Goal: Task Accomplishment & Management: Complete application form

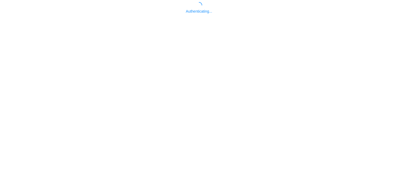
click at [194, 134] on body "Authenticating..." at bounding box center [199, 89] width 398 height 175
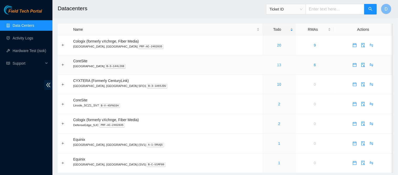
click at [277, 64] on link "13" at bounding box center [279, 65] width 4 height 4
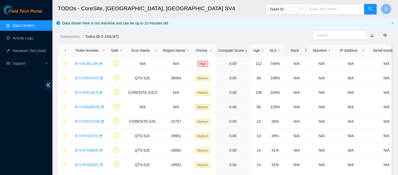
click at [292, 48] on div "Rack" at bounding box center [296, 50] width 21 height 6
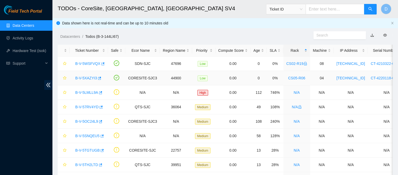
click at [88, 77] on link "B-V-5XAZYI3" at bounding box center [86, 78] width 22 height 4
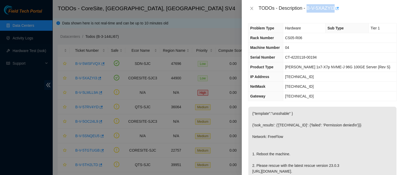
drag, startPoint x: 324, startPoint y: 9, endPoint x: 362, endPoint y: 15, distance: 38.8
click at [362, 15] on div "TODOs - Description - B-V-5XAZYI3" at bounding box center [322, 8] width 161 height 17
copy div "B-V-5XAZYI3"
click at [250, 8] on icon "close" at bounding box center [252, 8] width 4 height 4
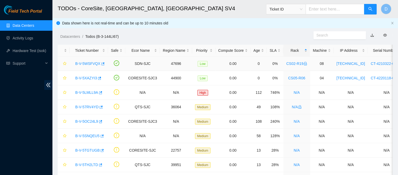
click at [84, 64] on link "B-V-5WSFVQX" at bounding box center [87, 63] width 25 height 4
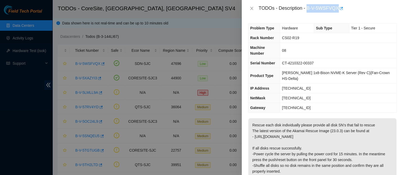
drag, startPoint x: 325, startPoint y: 9, endPoint x: 367, endPoint y: 16, distance: 43.1
click at [367, 16] on div "TODOs - Description - B-V-5WSFVQX" at bounding box center [322, 8] width 161 height 17
copy div "B-V-5WSFVQX"
click at [253, 9] on icon "close" at bounding box center [251, 8] width 3 height 3
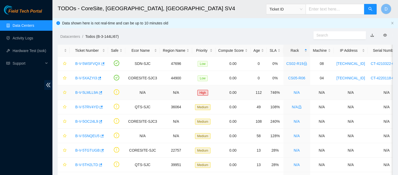
drag, startPoint x: 88, startPoint y: 92, endPoint x: 216, endPoint y: 80, distance: 129.0
click at [88, 92] on link "B-V-5LMLL9A" at bounding box center [86, 92] width 23 height 4
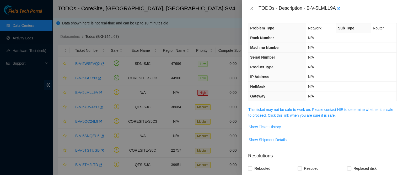
click at [269, 106] on span "This ticket may not be safe to work on. Please contact NIE to determine whether…" at bounding box center [322, 112] width 148 height 12
click at [264, 108] on link "This ticket may not be safe to work on. Please contact NIE to determine whether…" at bounding box center [320, 112] width 145 height 10
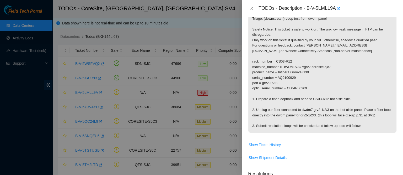
click at [267, 74] on p "Triage: (downstream) Loop test from dwdm panel Safety Notice: This ticket is sa…" at bounding box center [322, 72] width 148 height 120
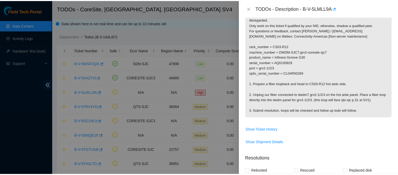
scroll to position [110, 0]
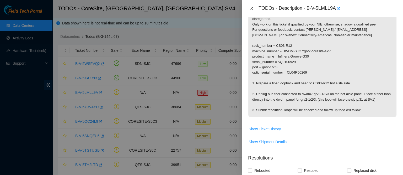
click at [253, 7] on icon "close" at bounding box center [252, 8] width 4 height 4
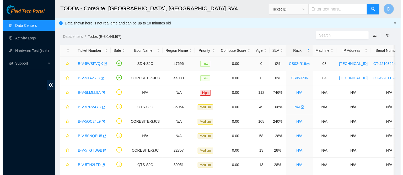
scroll to position [133, 0]
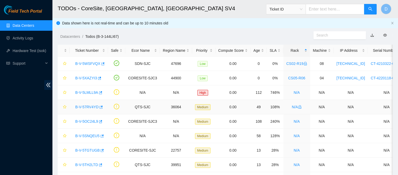
click at [88, 108] on link "B-V-57RV4YD" at bounding box center [86, 107] width 23 height 4
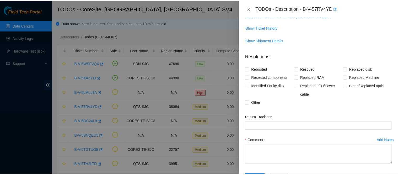
scroll to position [84, 0]
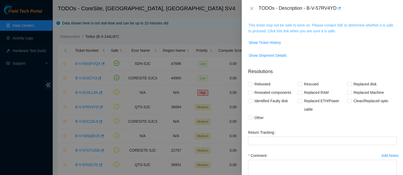
click at [282, 29] on link "This ticket may not be safe to work on. Please contact NIE to determine whether…" at bounding box center [320, 28] width 145 height 10
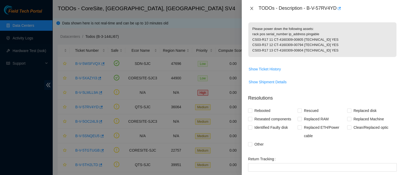
click at [252, 9] on icon "close" at bounding box center [252, 8] width 4 height 4
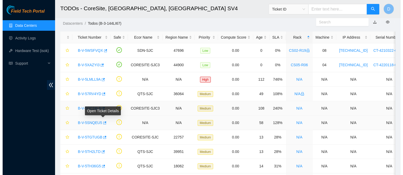
scroll to position [26, 0]
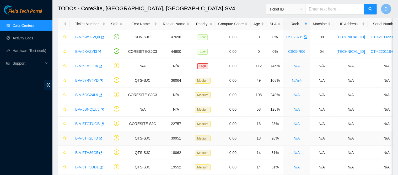
click at [86, 135] on div "B-V-5TH2LTD" at bounding box center [89, 138] width 33 height 8
click at [89, 136] on link "B-V-5TH2LTD" at bounding box center [86, 138] width 23 height 4
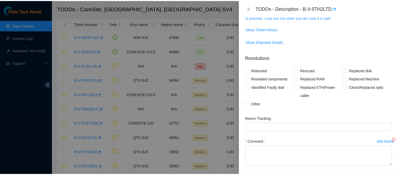
scroll to position [84, 0]
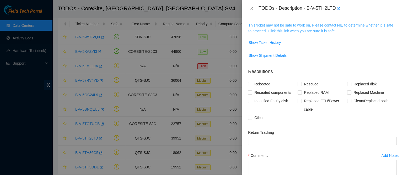
click at [293, 32] on link "This ticket may not be safe to work on. Please contact NIE to determine whether…" at bounding box center [320, 28] width 145 height 10
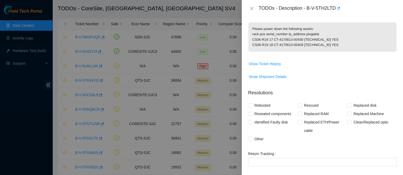
click at [252, 11] on div "TODOs - Description - B-V-5TH2LTD" at bounding box center [322, 8] width 149 height 8
click at [253, 8] on icon "close" at bounding box center [252, 8] width 4 height 4
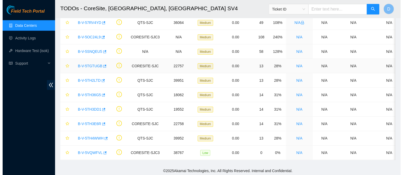
scroll to position [90, 0]
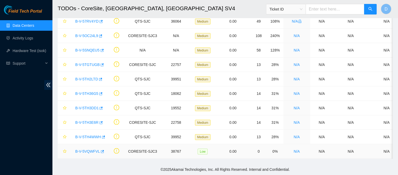
click at [78, 147] on div "B-V-5VQWFVL" at bounding box center [89, 151] width 33 height 8
click at [81, 149] on link "B-V-5VQWFVL" at bounding box center [87, 151] width 25 height 4
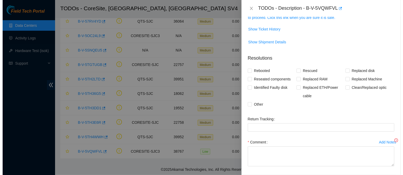
scroll to position [84, 0]
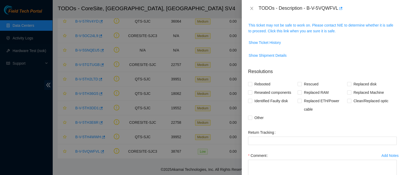
click at [309, 27] on span "This ticket may not be safe to work on. Please contact NIE to determine whether…" at bounding box center [322, 28] width 148 height 12
click at [308, 30] on link "This ticket may not be safe to work on. Please contact NIE to determine whether…" at bounding box center [320, 28] width 145 height 10
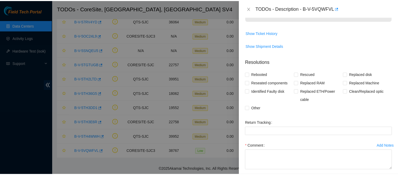
scroll to position [300, 0]
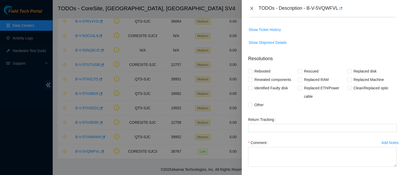
click at [252, 9] on icon "close" at bounding box center [252, 8] width 4 height 4
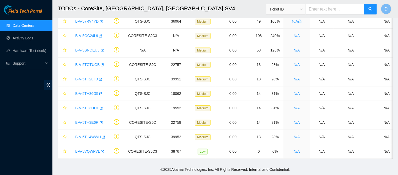
scroll to position [136, 0]
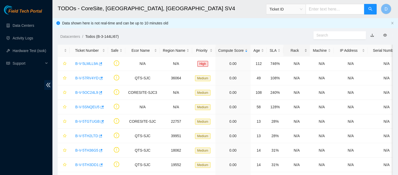
click at [290, 49] on div "Rack" at bounding box center [296, 50] width 21 height 6
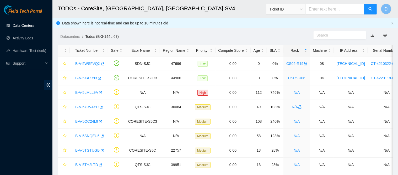
click at [29, 23] on link "Data Centers" at bounding box center [24, 25] width 22 height 4
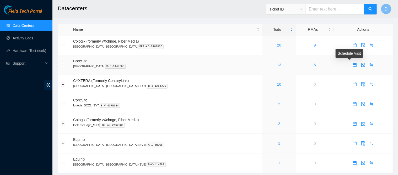
click at [353, 66] on icon "calendar" at bounding box center [355, 65] width 4 height 4
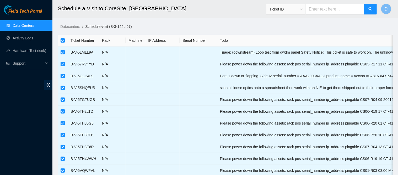
click at [63, 41] on input "checkbox" at bounding box center [63, 40] width 4 height 4
checkbox input "false"
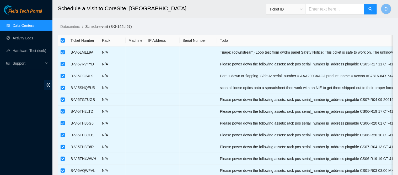
checkbox input "false"
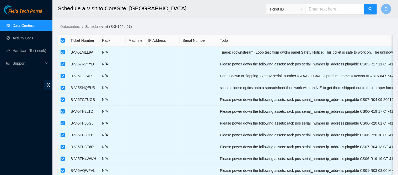
checkbox input "false"
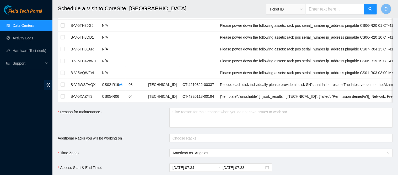
scroll to position [101, 0]
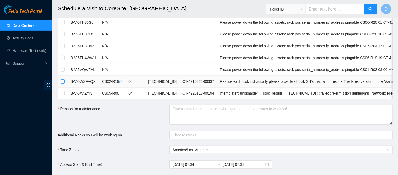
click at [62, 81] on input "checkbox" at bounding box center [63, 81] width 4 height 4
checkbox input "true"
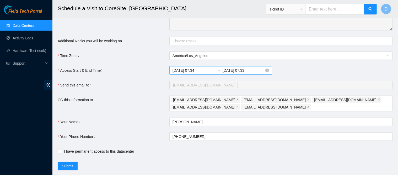
scroll to position [195, 0]
click at [237, 73] on input "2025-10-03 07:33" at bounding box center [244, 70] width 42 height 6
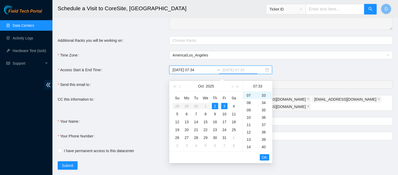
click at [216, 105] on div "2" at bounding box center [215, 106] width 6 height 6
click at [250, 143] on div "14" at bounding box center [250, 144] width 15 height 7
type input "2025-10-02 14:33"
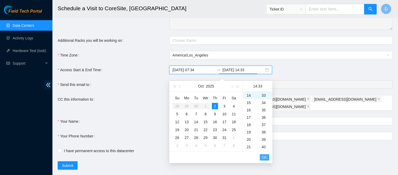
click at [267, 155] on span "OK" at bounding box center [264, 157] width 5 height 6
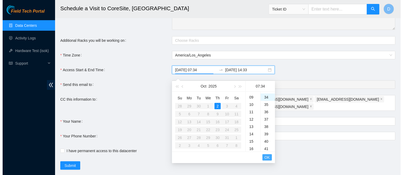
scroll to position [250, 0]
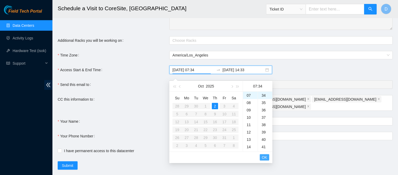
click at [267, 155] on span "OK" at bounding box center [264, 157] width 5 height 6
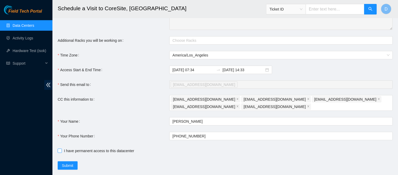
click at [58, 152] on input "I have permanent access to this datacenter" at bounding box center [60, 150] width 4 height 4
checkbox input "true"
click at [64, 168] on span "Submit" at bounding box center [68, 165] width 12 height 6
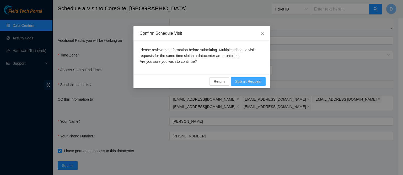
click at [251, 81] on span "Submit Request" at bounding box center [248, 81] width 26 height 6
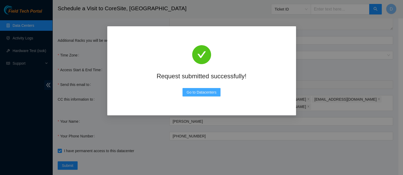
click at [197, 89] on button "Go to Datacenters" at bounding box center [202, 92] width 38 height 8
